Goal: Transaction & Acquisition: Purchase product/service

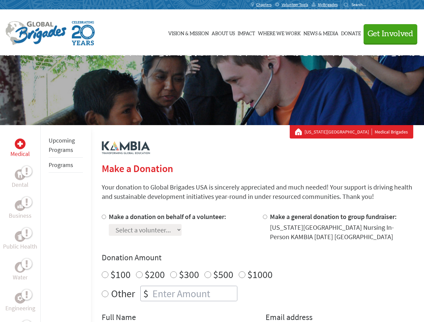
click at [371, 5] on div "Search for:" at bounding box center [357, 4] width 27 height 5
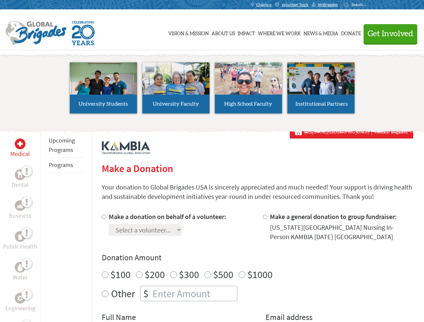
click at [387, 34] on span "Get Involved" at bounding box center [391, 34] width 46 height 8
click at [212, 90] on li "High School Faculty" at bounding box center [248, 88] width 73 height 62
click at [45, 224] on div "Upcoming Programs Programs" at bounding box center [65, 286] width 51 height 322
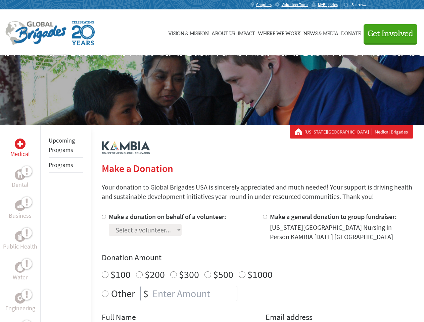
click at [257, 267] on div "Donation Amount $100 $200 $300 $500 $1000 Other $" at bounding box center [258, 276] width 312 height 49
click at [103, 217] on input "Make a donation on behalf of a volunteer:" at bounding box center [104, 217] width 4 height 4
radio input "true"
click at [265, 217] on input "Make a general donation to group fundraiser:" at bounding box center [265, 217] width 4 height 4
radio input "true"
